Goal: Browse casually

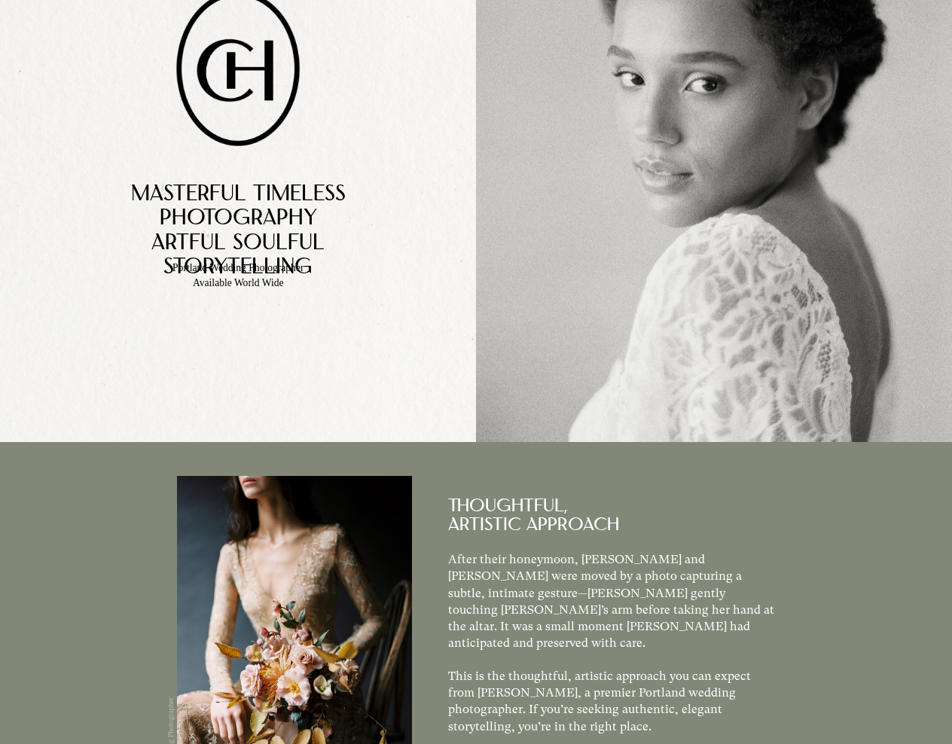
scroll to position [226, 0]
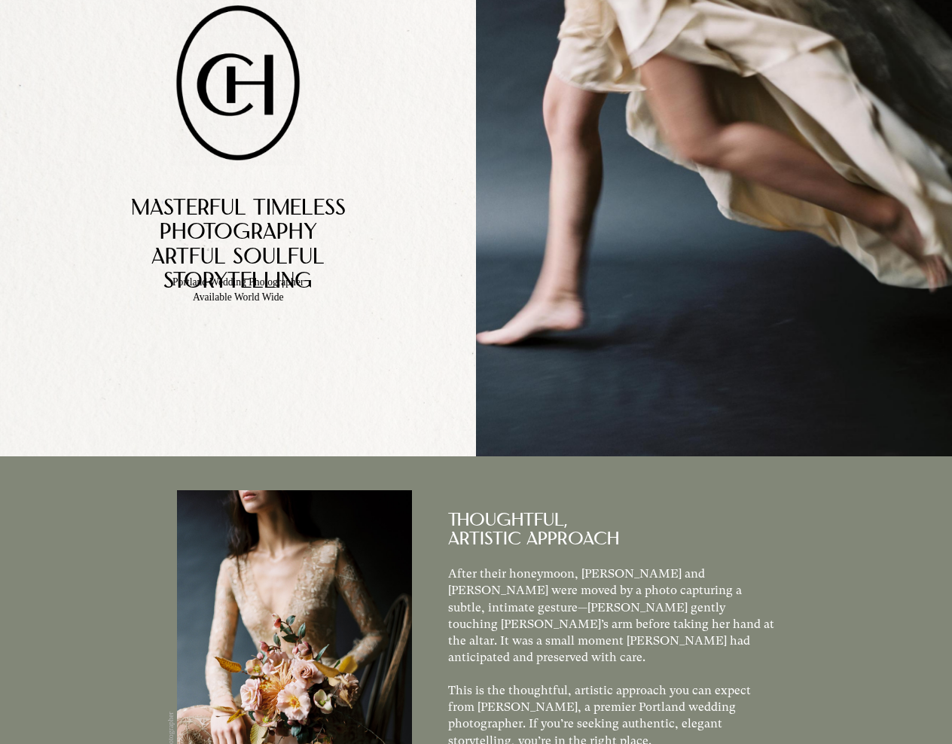
click at [247, 288] on span "Portland Wedding Photographer" at bounding box center [238, 282] width 131 height 11
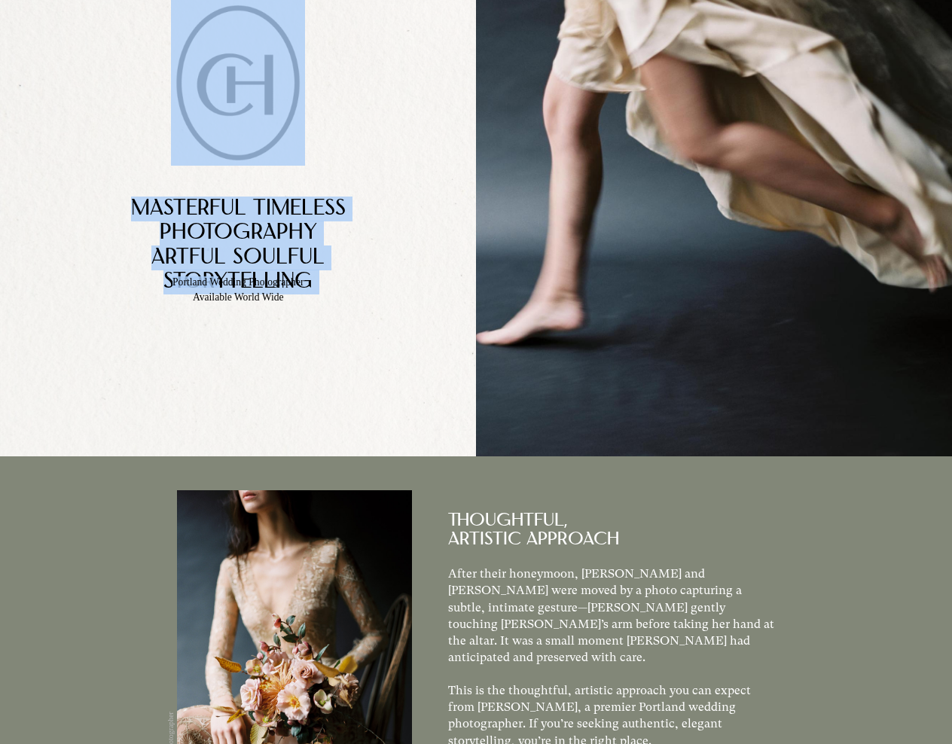
drag, startPoint x: 223, startPoint y: 290, endPoint x: 306, endPoint y: 297, distance: 83.2
click at [306, 297] on div "Masterful TimelEss PhotoGrAphy Artful Soulful StorytelLing Portland Wedding Pho…" at bounding box center [476, 150] width 952 height 614
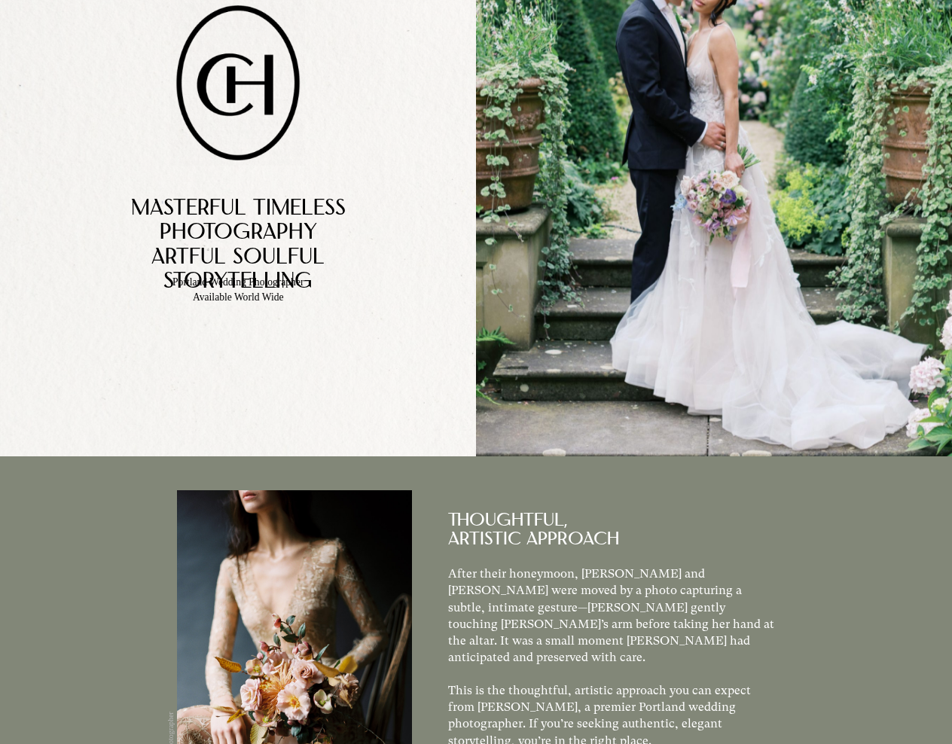
click at [243, 303] on span "Available World Wide" at bounding box center [238, 297] width 91 height 11
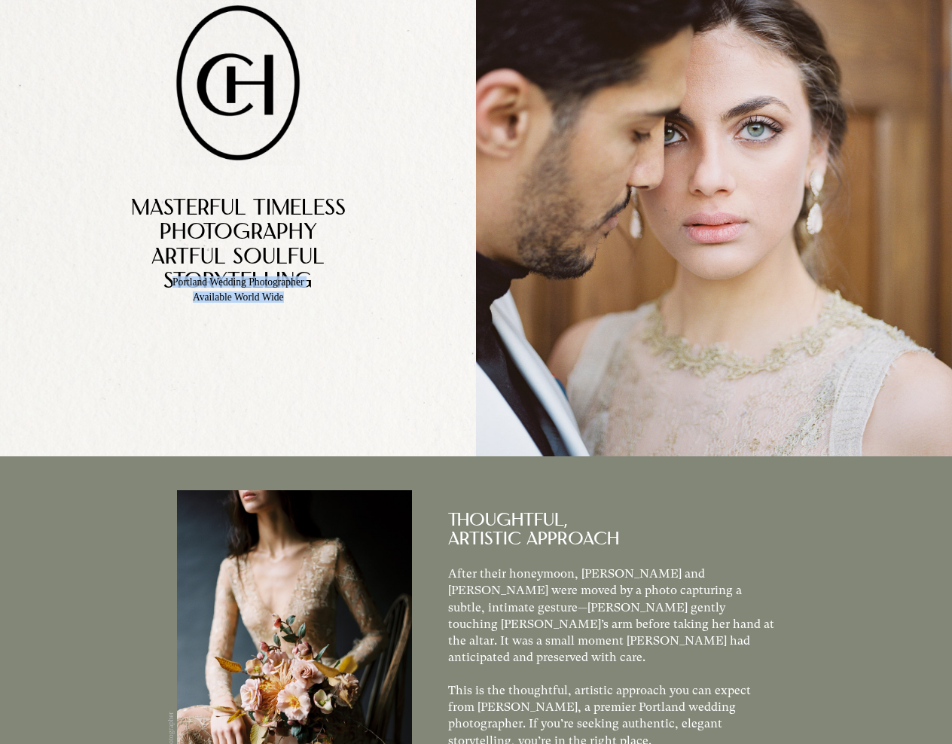
drag, startPoint x: 176, startPoint y: 287, endPoint x: 307, endPoint y: 304, distance: 132.2
click at [307, 304] on div "Masterful TimelEss PhotoGrAphy Artful Soulful StorytelLing Portland Wedding Pho…" at bounding box center [476, 150] width 952 height 614
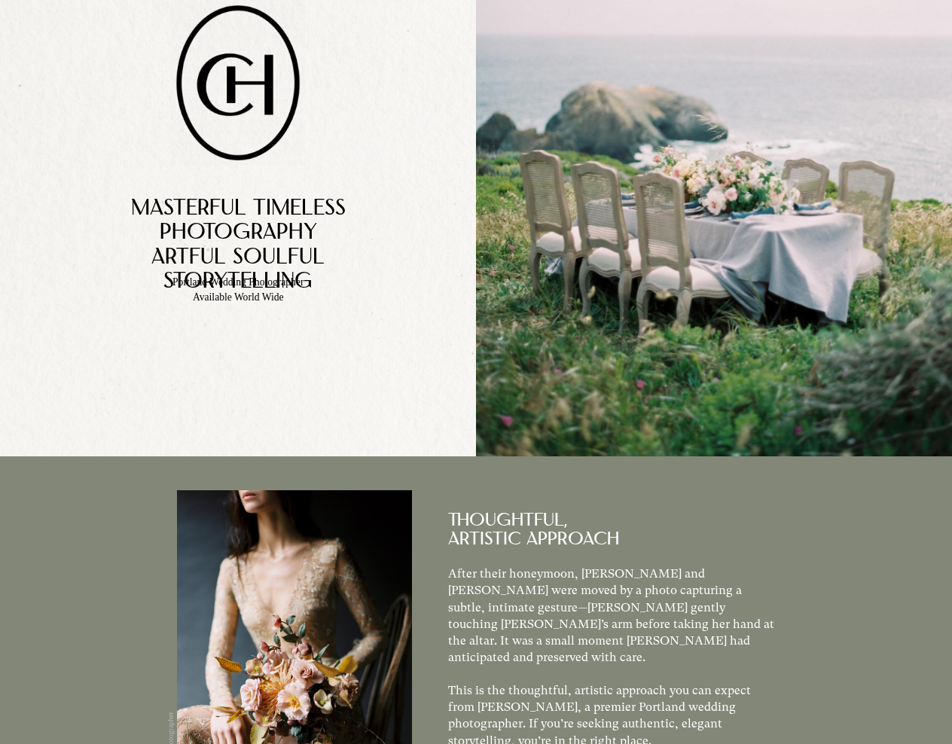
click at [470, 583] on span "After their honeymoon, [PERSON_NAME] and [PERSON_NAME] were moved by a photo ca…" at bounding box center [611, 616] width 326 height 98
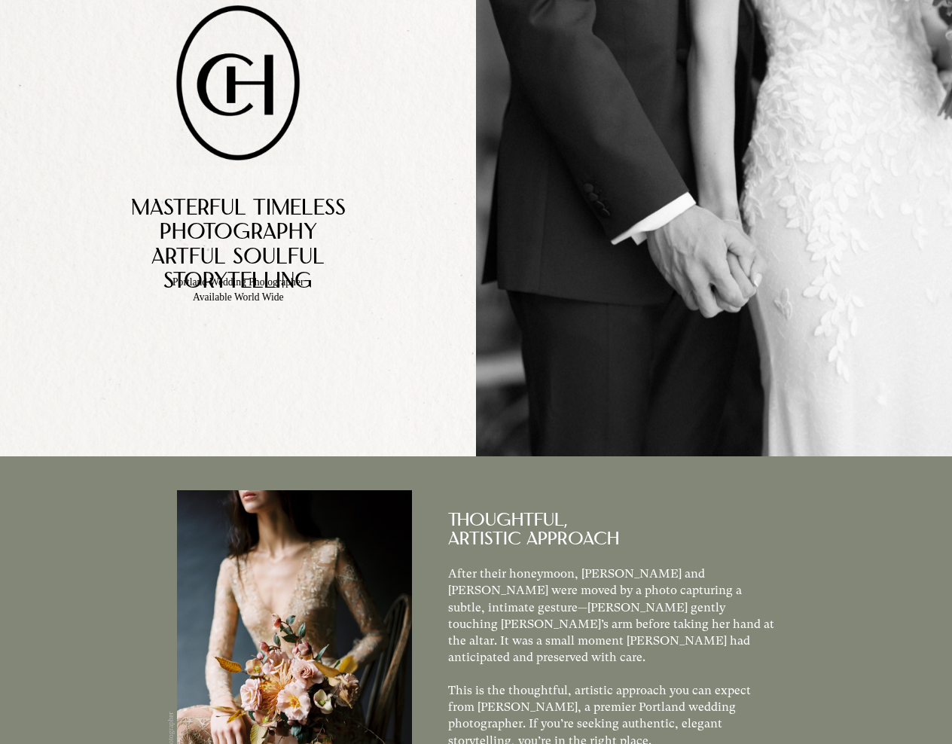
click at [240, 288] on span "Portland Wedding Photographer" at bounding box center [238, 282] width 131 height 11
click at [147, 288] on h1 "Portland Wedding Photographer" at bounding box center [239, 282] width 254 height 11
